Goal: Task Accomplishment & Management: Use online tool/utility

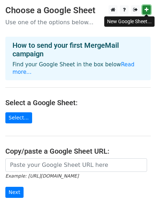
click at [148, 11] on icon at bounding box center [146, 9] width 4 height 5
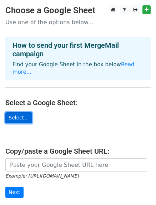
click at [16, 112] on link "Select..." at bounding box center [18, 117] width 27 height 11
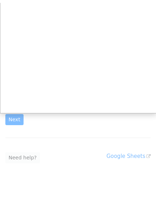
scroll to position [78, 0]
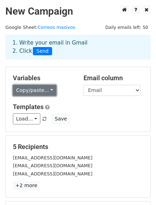
click at [45, 89] on link "Copy/paste..." at bounding box center [35, 90] width 44 height 11
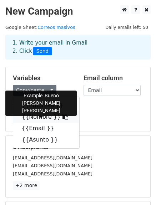
click at [62, 118] on icon at bounding box center [65, 117] width 6 height 6
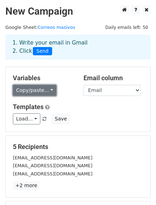
click at [47, 88] on link "Copy/paste..." at bounding box center [35, 90] width 44 height 11
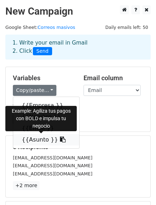
click at [60, 142] on icon at bounding box center [63, 140] width 6 height 6
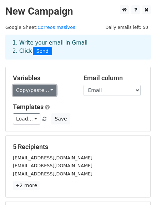
click at [44, 90] on link "Copy/paste..." at bounding box center [35, 90] width 44 height 11
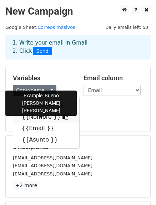
click at [62, 119] on icon at bounding box center [65, 117] width 6 height 6
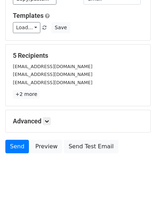
scroll to position [97, 0]
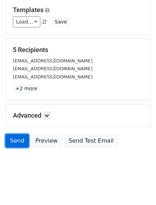
click at [13, 139] on link "Send" at bounding box center [17, 141] width 24 height 14
